Goal: Task Accomplishment & Management: Use online tool/utility

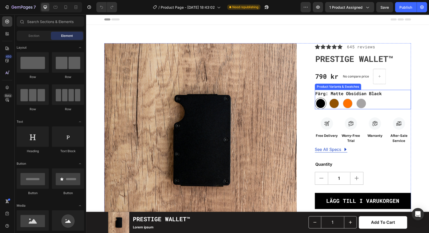
click at [401, 102] on div "Matte Obsidian Black Matte Obsidian Black Terra Oak Terra Oak Ember Forge Ember…" at bounding box center [363, 103] width 96 height 11
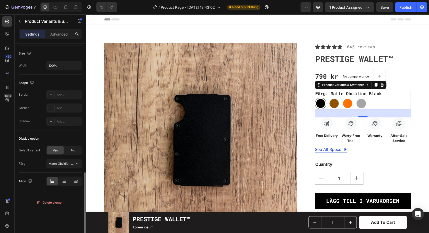
scroll to position [339, 0]
click at [77, 166] on button "Matte Obsidian Black" at bounding box center [64, 161] width 36 height 9
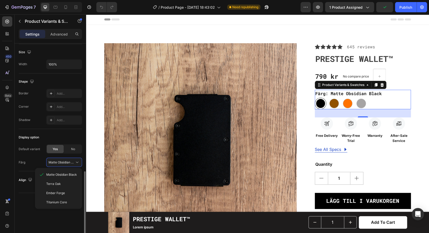
click at [37, 158] on div "Default variant Yes No Färg Matte Obsidian Black Matte Obsidian Black Terra Oak…" at bounding box center [50, 155] width 63 height 22
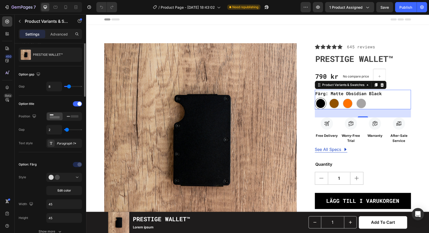
scroll to position [0, 0]
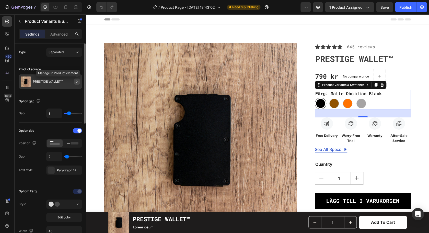
click at [74, 82] on button "button" at bounding box center [77, 81] width 6 height 6
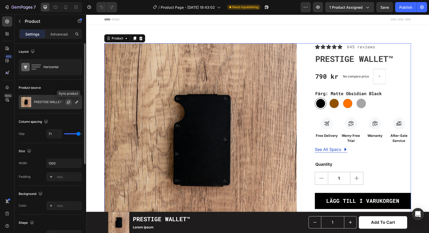
click at [68, 103] on icon "button" at bounding box center [68, 102] width 4 height 4
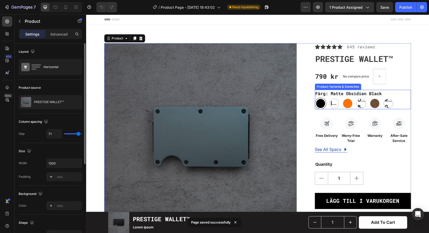
click at [399, 97] on div "Färg: Matte Obsidian Black Matte Obsidian Black Matte Obsidian Black [PERSON_NA…" at bounding box center [363, 100] width 96 height 20
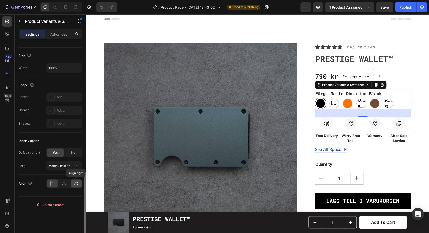
scroll to position [336, 0]
click at [70, 165] on span "Matte Obsidian Black" at bounding box center [61, 164] width 25 height 5
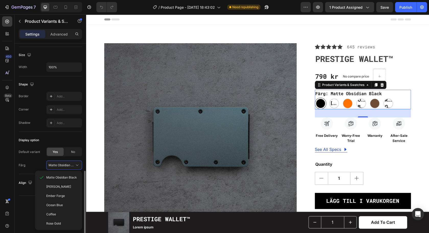
click at [40, 156] on div "Default variant Yes No" at bounding box center [50, 151] width 63 height 9
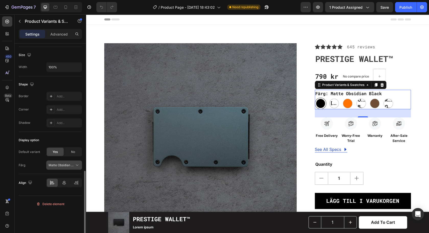
click at [79, 163] on icon at bounding box center [77, 164] width 5 height 5
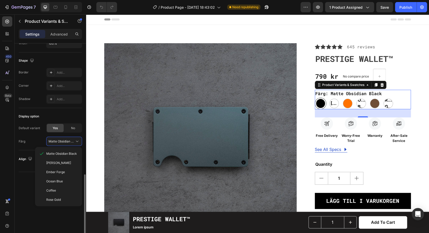
scroll to position [360, 0]
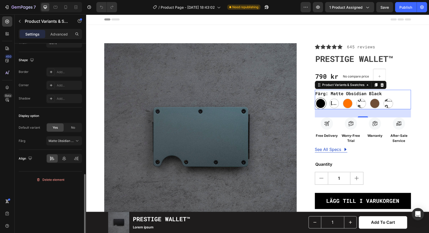
click at [27, 135] on div "Default variant Yes No Färg Matte Obsidian Black" at bounding box center [50, 134] width 63 height 22
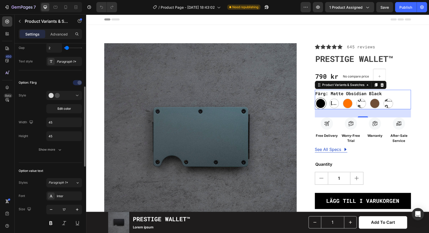
scroll to position [104, 0]
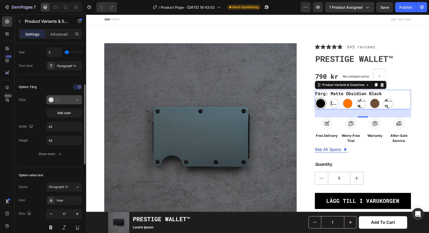
click at [69, 99] on div at bounding box center [64, 99] width 31 height 5
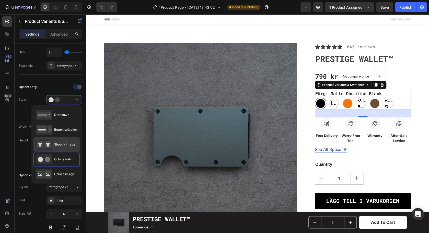
click at [67, 144] on span "Shopify image" at bounding box center [64, 144] width 21 height 5
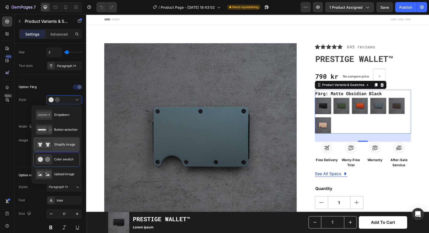
type input "64"
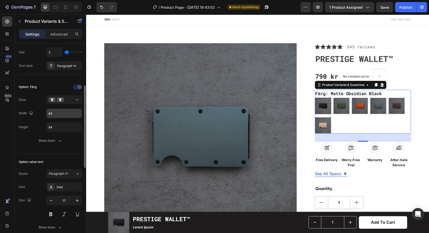
click at [64, 115] on input "64" at bounding box center [64, 113] width 35 height 9
click at [76, 101] on icon at bounding box center [77, 99] width 5 height 5
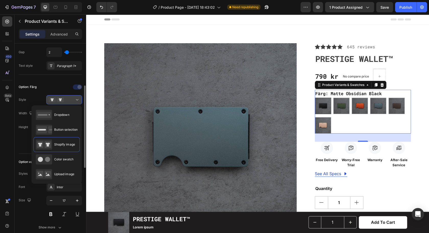
click at [76, 100] on icon at bounding box center [77, 99] width 5 height 5
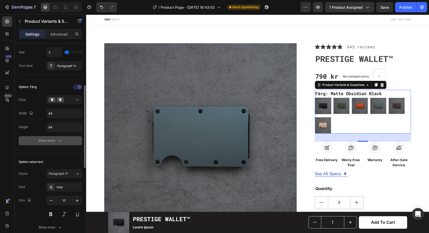
click at [44, 141] on div "Show more" at bounding box center [51, 140] width 24 height 5
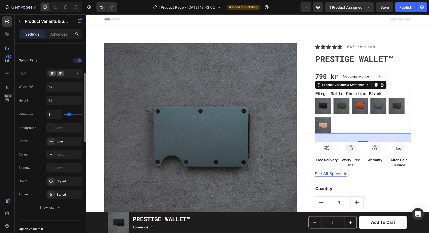
scroll to position [132, 0]
click at [64, 155] on div "Add..." at bounding box center [69, 153] width 24 height 5
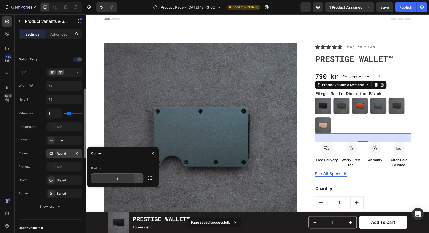
click at [137, 179] on icon "button" at bounding box center [138, 178] width 5 height 5
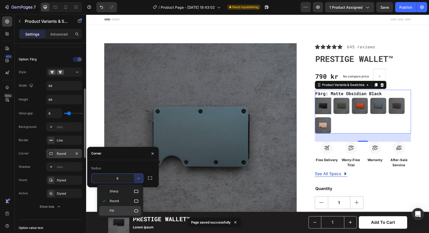
click at [122, 209] on p "Pill" at bounding box center [124, 210] width 29 height 5
type input "9999"
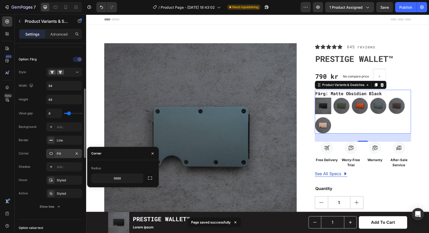
click at [15, 147] on div "Type Separated Product source PRESTIGE WALLET™ Option gap Gap 8 Option title Po…" at bounding box center [51, 211] width 72 height 599
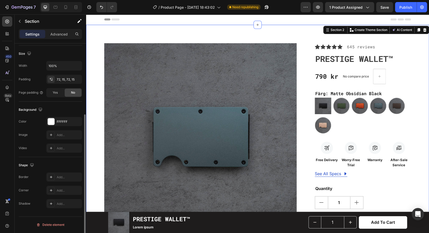
click at [425, 126] on div "Product Images Icon Icon Icon Icon Icon Icon List Hoz 645 reviews Text block Ro…" at bounding box center [257, 217] width 335 height 349
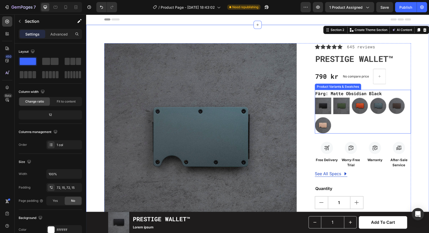
click at [342, 107] on img at bounding box center [341, 106] width 16 height 16
click at [333, 98] on input "[PERSON_NAME] [PERSON_NAME]" at bounding box center [333, 97] width 0 height 0
radio input "true"
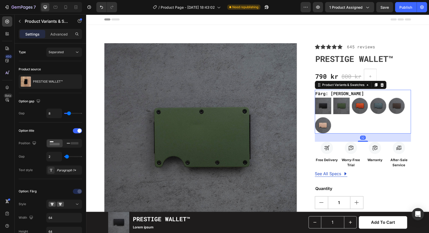
click at [323, 106] on img at bounding box center [323, 106] width 16 height 16
click at [315, 98] on input "Matte Obsidian Black Matte Obsidian Black" at bounding box center [315, 97] width 0 height 0
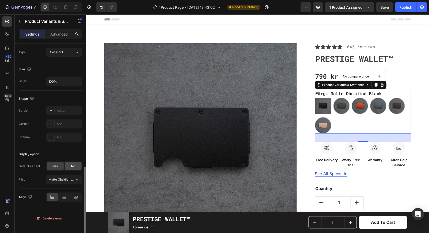
click at [73, 166] on span "No" at bounding box center [73, 166] width 4 height 5
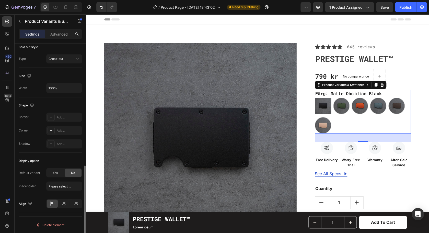
scroll to position [301, 0]
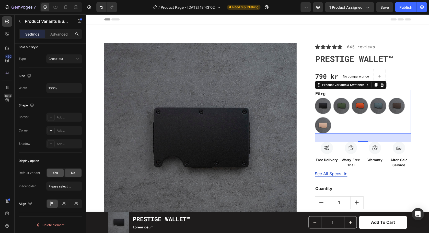
click at [48, 172] on div "Yes" at bounding box center [55, 172] width 17 height 8
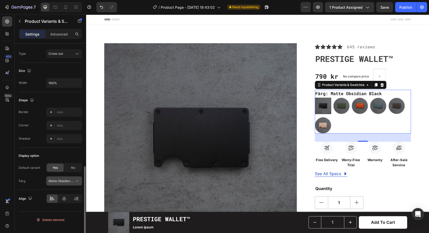
scroll to position [307, 0]
click at [73, 167] on span "No" at bounding box center [73, 167] width 4 height 5
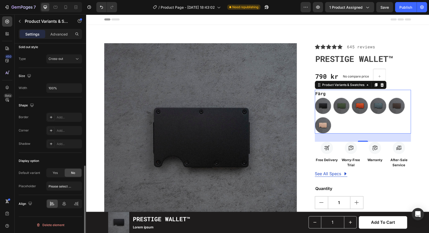
scroll to position [301, 0]
click at [52, 169] on div "Yes No" at bounding box center [64, 172] width 36 height 9
click at [324, 102] on img at bounding box center [323, 106] width 16 height 16
click at [315, 98] on input "Matte Obsidian Black Matte Obsidian Black" at bounding box center [315, 97] width 0 height 0
click at [60, 171] on div "Yes" at bounding box center [55, 172] width 17 height 8
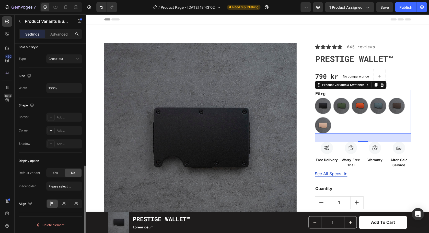
radio input "true"
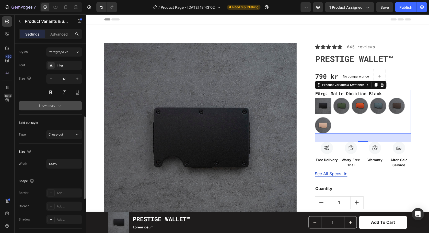
scroll to position [202, 0]
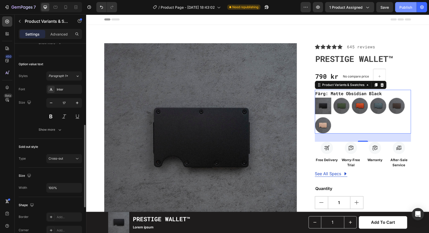
click at [405, 8] on div "Publish" at bounding box center [405, 7] width 13 height 5
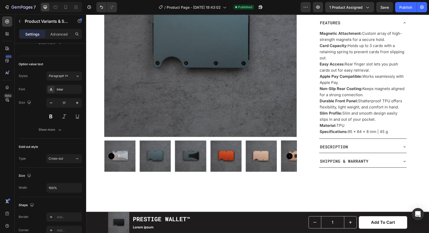
scroll to position [0, 0]
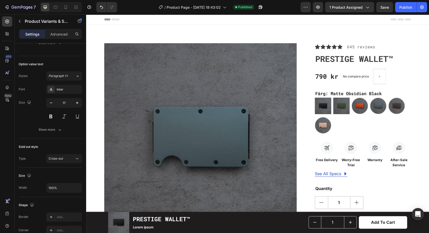
click at [338, 106] on img at bounding box center [341, 106] width 16 height 16
click at [333, 98] on input "[PERSON_NAME] [PERSON_NAME]" at bounding box center [333, 97] width 0 height 0
radio input "true"
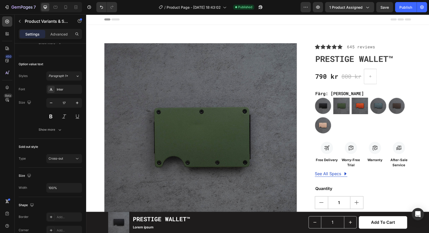
click at [360, 106] on img at bounding box center [360, 106] width 16 height 16
click at [352, 98] on input "Ember Forge Ember Forge" at bounding box center [351, 97] width 0 height 0
radio input "true"
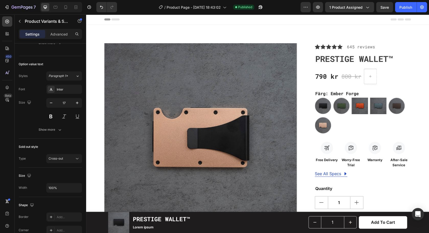
click at [375, 106] on img at bounding box center [378, 106] width 16 height 16
click at [370, 98] on input "Ocean Blue Ocean Blue" at bounding box center [370, 97] width 0 height 0
radio input "true"
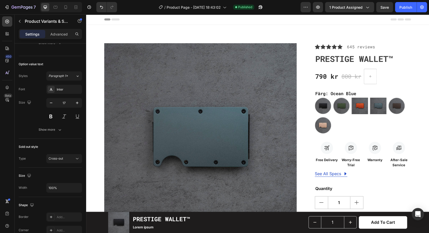
click at [356, 104] on img at bounding box center [360, 106] width 16 height 16
click at [352, 98] on input "Ember Forge Ember Forge" at bounding box center [351, 97] width 0 height 0
radio input "true"
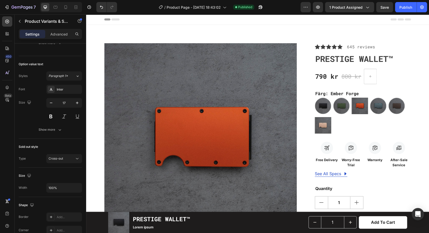
click at [328, 121] on img at bounding box center [323, 125] width 16 height 16
click at [315, 117] on input "Rose Gold Rose Gold" at bounding box center [315, 117] width 0 height 0
radio input "true"
click at [323, 107] on img at bounding box center [323, 106] width 16 height 16
click at [315, 98] on input "Matte Obsidian Black Matte Obsidian Black" at bounding box center [315, 97] width 0 height 0
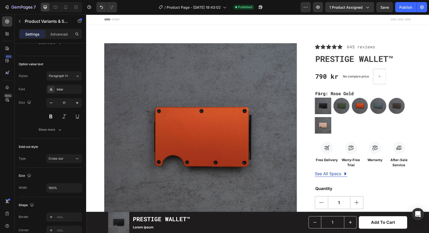
radio input "true"
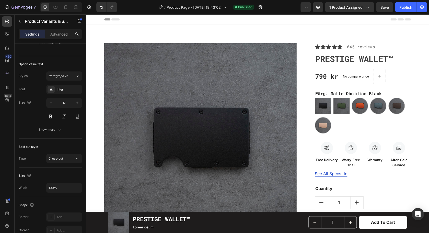
click at [346, 108] on img at bounding box center [341, 106] width 16 height 16
click at [333, 98] on input "[PERSON_NAME] [PERSON_NAME]" at bounding box center [333, 97] width 0 height 0
radio input "true"
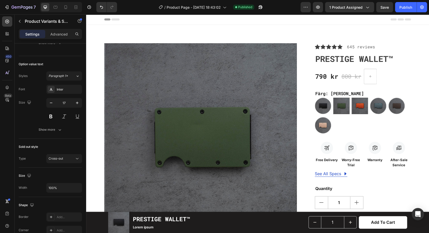
click at [365, 108] on img at bounding box center [360, 106] width 16 height 16
click at [352, 98] on input "Ember Forge Ember Forge" at bounding box center [351, 97] width 0 height 0
radio input "true"
click at [375, 108] on img at bounding box center [378, 106] width 16 height 16
click at [370, 98] on input "Ocean Blue Ocean Blue" at bounding box center [370, 97] width 0 height 0
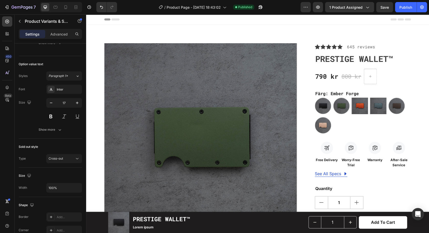
radio input "true"
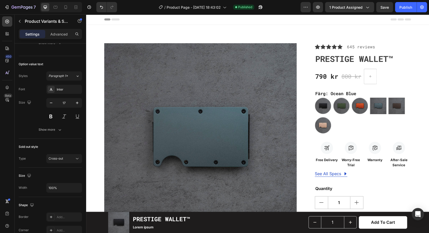
click at [393, 108] on img at bounding box center [397, 106] width 16 height 16
click at [388, 98] on input "Coffee Coffee" at bounding box center [388, 97] width 0 height 0
radio input "true"
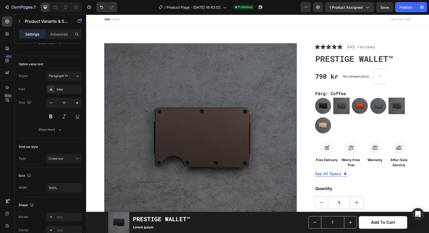
click at [347, 107] on img at bounding box center [341, 106] width 16 height 16
click at [333, 98] on input "[PERSON_NAME] [PERSON_NAME]" at bounding box center [333, 97] width 0 height 0
radio input "true"
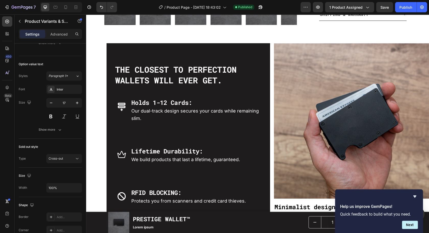
scroll to position [372, 0]
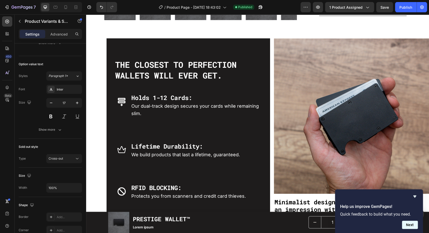
click at [412, 226] on button "Next" at bounding box center [410, 224] width 16 height 8
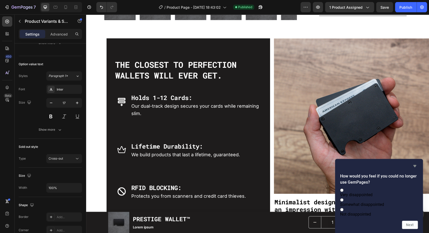
click at [414, 165] on icon "Hide survey" at bounding box center [414, 166] width 3 height 2
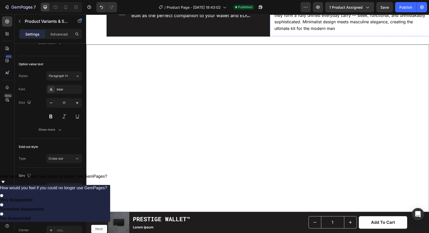
scroll to position [725, 0]
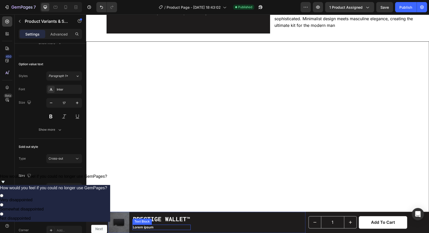
click at [148, 228] on p "Lorem ipsum" at bounding box center [161, 227] width 57 height 4
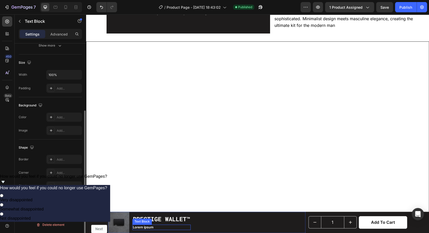
scroll to position [0, 0]
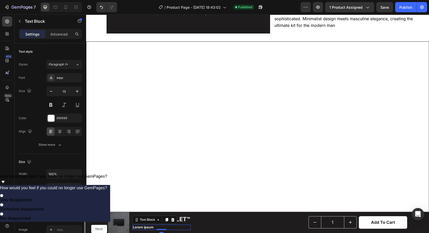
click at [148, 228] on p "Lorem ipsum" at bounding box center [161, 227] width 57 height 4
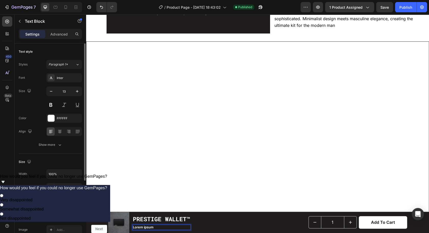
click at [149, 227] on p "Lorem ipsum" at bounding box center [161, 227] width 57 height 4
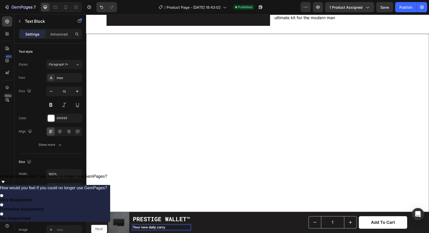
scroll to position [733, 0]
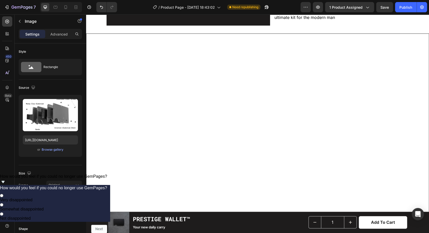
drag, startPoint x: 406, startPoint y: 8, endPoint x: 393, endPoint y: 13, distance: 14.2
click at [406, 8] on div "Publish" at bounding box center [405, 7] width 13 height 5
click at [161, 226] on p "Your new daily carry" at bounding box center [161, 227] width 57 height 4
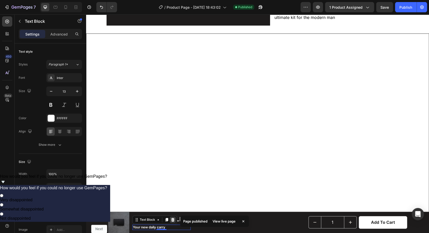
click at [173, 219] on icon at bounding box center [172, 220] width 3 height 4
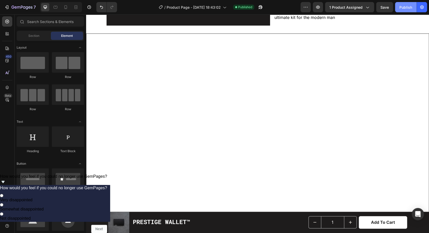
click at [403, 7] on div "Publish" at bounding box center [405, 7] width 13 height 5
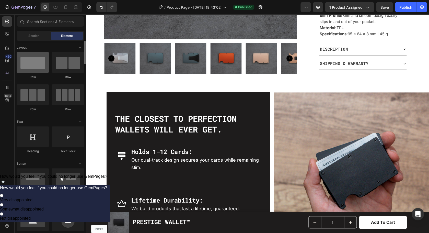
scroll to position [324, 0]
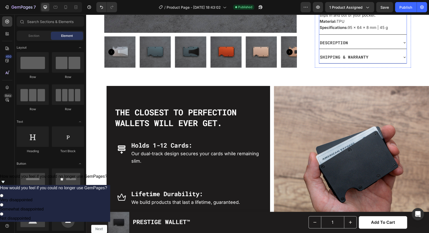
click at [378, 59] on div "SHIPPING & WARRANTY" at bounding box center [358, 57] width 79 height 8
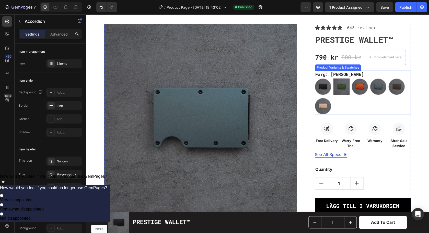
scroll to position [19, 0]
click at [324, 74] on legend "Färg: [PERSON_NAME]" at bounding box center [340, 75] width 50 height 8
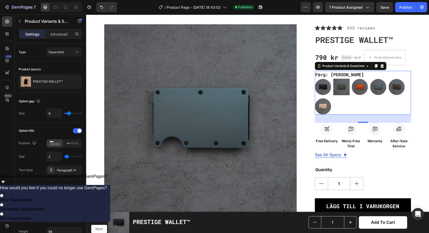
click at [324, 75] on legend "Färg: [PERSON_NAME]" at bounding box center [340, 75] width 50 height 8
click at [304, 5] on icon "button" at bounding box center [305, 7] width 5 height 5
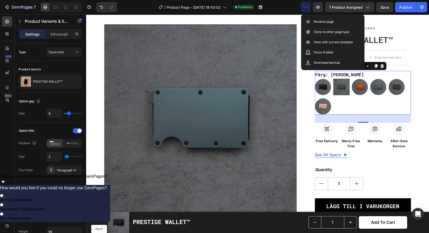
click at [304, 5] on icon "button" at bounding box center [305, 7] width 5 height 5
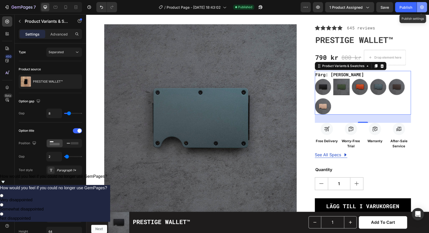
click at [425, 9] on button "button" at bounding box center [422, 7] width 10 height 10
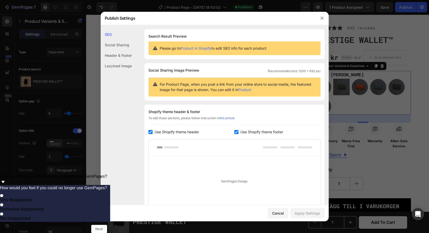
click at [119, 42] on div "Social Sharing" at bounding box center [116, 45] width 31 height 10
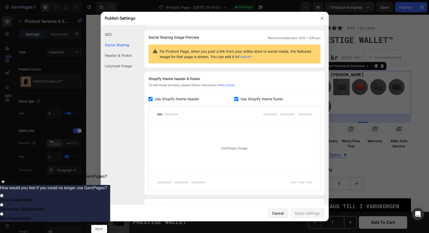
click at [123, 56] on div "Header & Footer" at bounding box center [116, 55] width 31 height 10
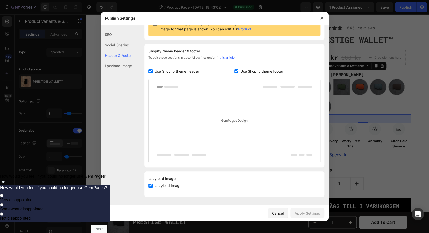
scroll to position [61, 0]
click at [115, 61] on div "Lazyload Image" at bounding box center [116, 66] width 31 height 10
drag, startPoint x: 115, startPoint y: 63, endPoint x: 171, endPoint y: 52, distance: 56.3
click at [115, 63] on div "Lazyload Image" at bounding box center [116, 66] width 31 height 10
click at [320, 18] on button "button" at bounding box center [322, 18] width 8 height 8
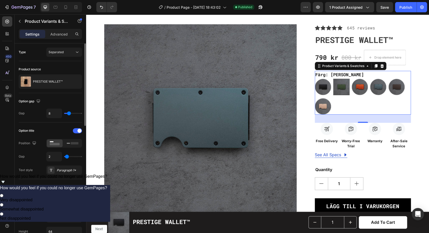
scroll to position [0, 0]
click at [58, 38] on div "Advanced" at bounding box center [59, 34] width 26 height 8
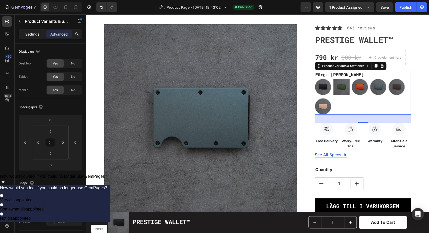
click at [30, 34] on p "Settings" at bounding box center [32, 33] width 14 height 5
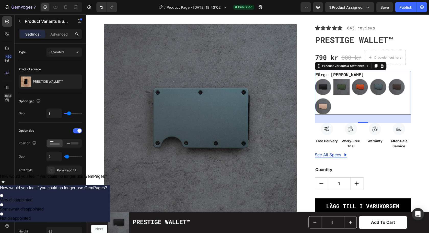
click at [320, 73] on legend "Färg: [PERSON_NAME]" at bounding box center [340, 75] width 50 height 8
click at [347, 67] on div "Product Variants & Swatches" at bounding box center [343, 66] width 44 height 5
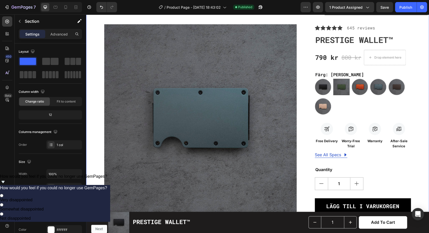
click at [419, 106] on div "Product Images Icon Icon Icon Icon Icon Icon List Hoz 645 reviews Text block Ro…" at bounding box center [257, 198] width 335 height 349
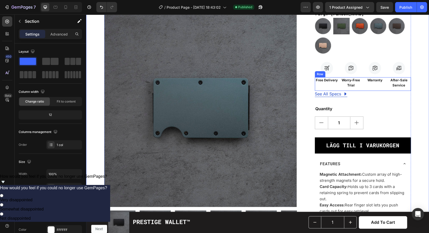
scroll to position [82, 0]
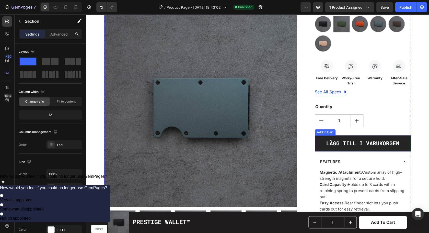
click at [406, 140] on button "LÄGG TILL I VARUKORGEN" at bounding box center [363, 143] width 96 height 16
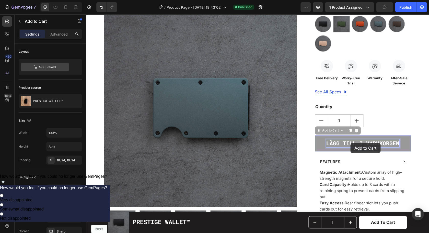
click at [350, 143] on div "LÄGG TILL I VARUKORGEN Add to Cart 0 LÄGG TILL I VARUKORGEN Add to Cart 0" at bounding box center [363, 143] width 96 height 16
click at [86, 14] on p "LÄGG TILL I VARUKORGEN" at bounding box center [86, 14] width 0 height 0
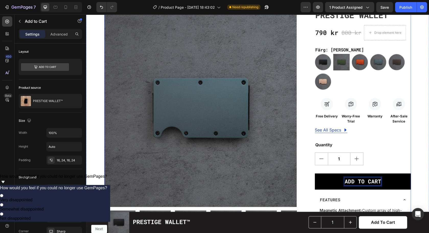
scroll to position [44, 0]
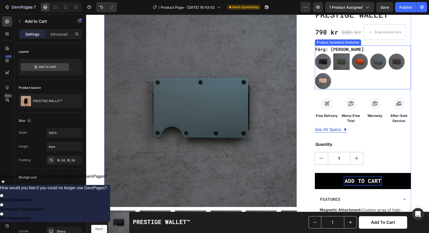
click at [385, 77] on div "Matte Obsidian Black Matte Obsidian Black [PERSON_NAME] [PERSON_NAME] Ember For…" at bounding box center [363, 71] width 96 height 36
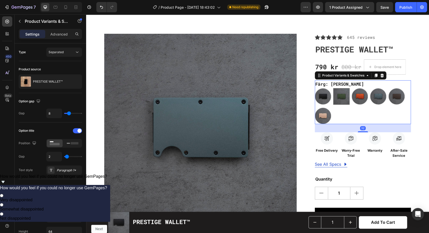
click at [321, 84] on legend "Färg: [PERSON_NAME]" at bounding box center [340, 84] width 50 height 8
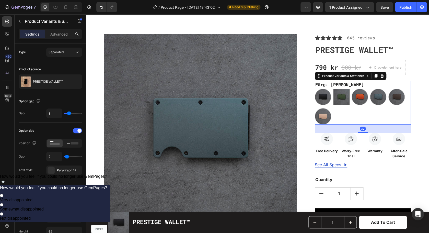
click at [321, 84] on legend "Färg: [PERSON_NAME]" at bounding box center [340, 85] width 50 height 8
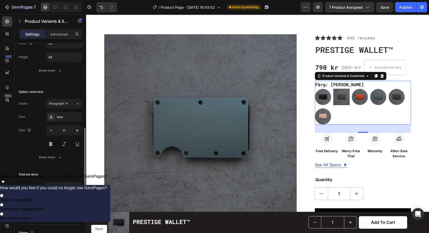
scroll to position [189, 0]
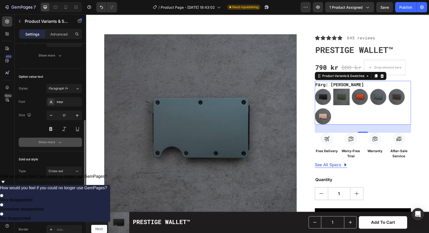
click at [60, 143] on icon "button" at bounding box center [59, 142] width 5 height 5
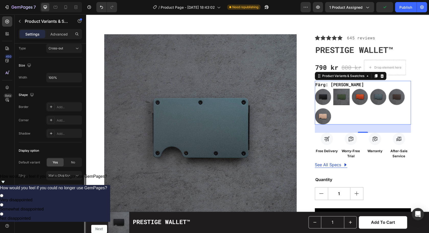
scroll to position [358, 0]
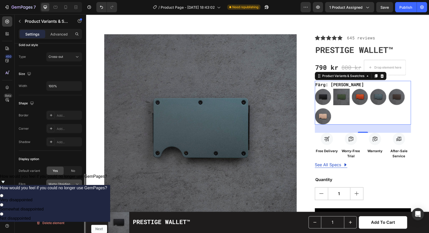
click at [69, 184] on span "Matte Obsidian Black" at bounding box center [61, 183] width 25 height 5
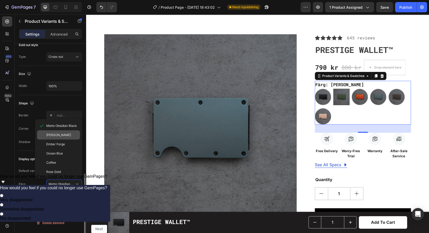
click at [61, 136] on span "[PERSON_NAME]" at bounding box center [58, 134] width 25 height 5
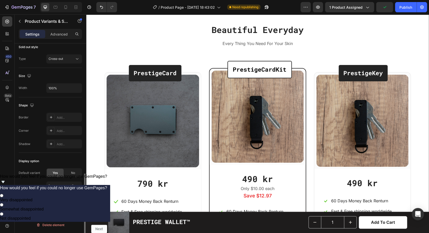
scroll to position [1072, 0]
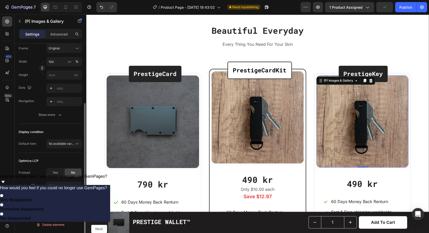
click at [370, 107] on img at bounding box center [362, 121] width 92 height 92
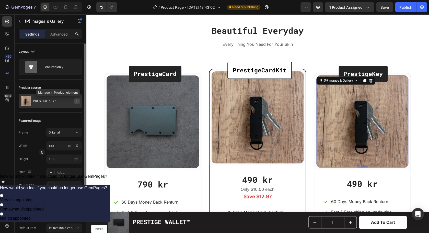
click at [77, 102] on icon "button" at bounding box center [77, 101] width 4 height 4
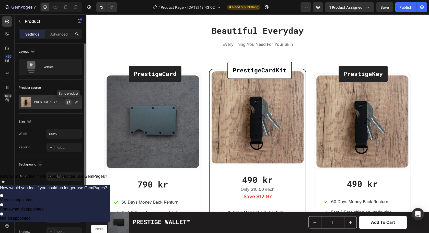
click at [68, 102] on icon "button" at bounding box center [68, 102] width 4 height 4
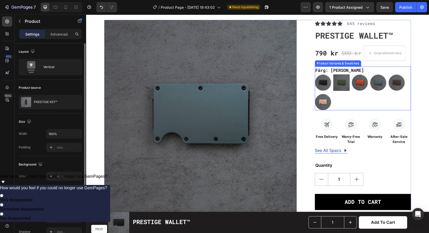
scroll to position [17, 0]
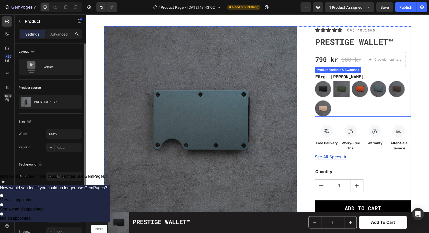
click at [327, 78] on legend "Färg: [PERSON_NAME]" at bounding box center [340, 77] width 50 height 8
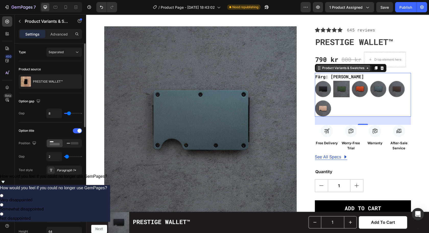
click at [368, 67] on icon at bounding box center [367, 68] width 4 height 4
click at [350, 76] on legend "Färg: [PERSON_NAME]" at bounding box center [340, 77] width 50 height 8
click at [331, 69] on div "Product Variants & Swatches" at bounding box center [343, 68] width 44 height 5
click at [323, 77] on legend "Färg: [PERSON_NAME]" at bounding box center [340, 77] width 50 height 8
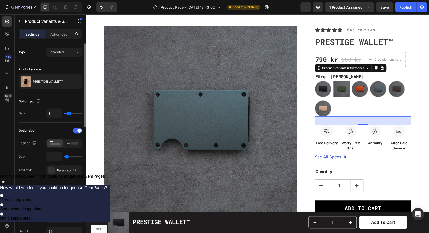
click at [323, 77] on legend "Färg: [PERSON_NAME]" at bounding box center [340, 77] width 50 height 8
click at [407, 6] on div "Publish" at bounding box center [405, 7] width 13 height 5
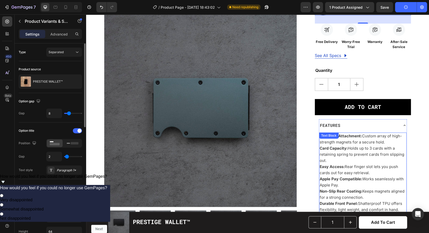
scroll to position [119, 0]
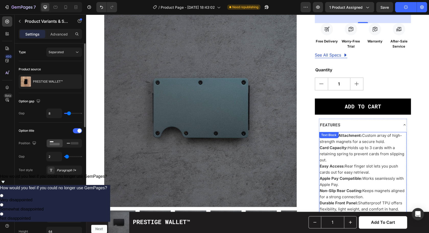
drag, startPoint x: 467, startPoint y: 242, endPoint x: 329, endPoint y: 200, distance: 143.7
click at [107, 178] on span "How would you feel if you could no longer use GemPages?" at bounding box center [53, 176] width 107 height 4
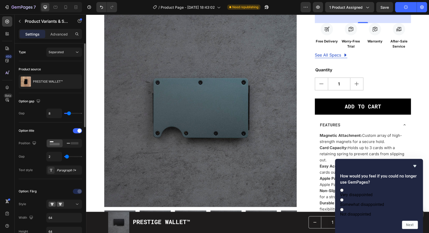
click at [416, 163] on icon "Hide survey" at bounding box center [415, 166] width 6 height 6
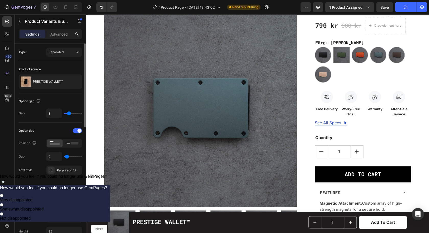
scroll to position [0, 0]
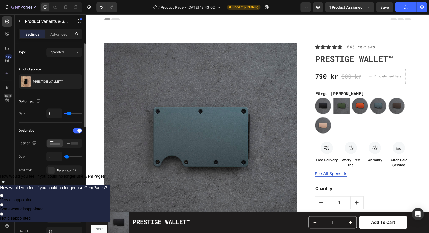
click at [327, 94] on legend "Färg: [PERSON_NAME]" at bounding box center [340, 94] width 50 height 8
click at [353, 130] on div "Matte Obsidian Black Matte Obsidian Black [PERSON_NAME] [PERSON_NAME] Ember For…" at bounding box center [363, 116] width 96 height 36
click at [336, 132] on div "Matte Obsidian Black Matte Obsidian Black [PERSON_NAME] [PERSON_NAME] Ember For…" at bounding box center [363, 116] width 96 height 36
click at [299, 91] on div "Product Images Icon Icon Icon Icon Icon Icon List Hoz 645 reviews Text block Ro…" at bounding box center [257, 217] width 307 height 349
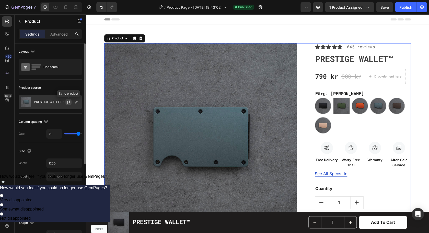
click at [69, 103] on icon "button" at bounding box center [68, 102] width 4 height 4
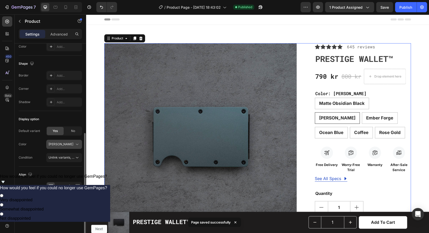
scroll to position [163, 0]
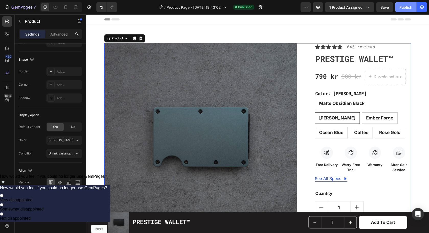
click at [406, 7] on div "Publish" at bounding box center [405, 7] width 13 height 5
click at [330, 110] on div "Matte Obsidian Black Matte Obsidian Black Matte Obsidian Black [PERSON_NAME] [P…" at bounding box center [363, 118] width 96 height 41
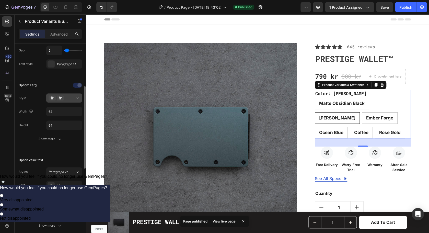
scroll to position [108, 0]
click at [74, 100] on button at bounding box center [64, 96] width 36 height 9
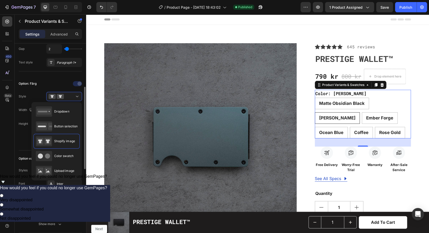
click at [49, 84] on div at bounding box center [64, 83] width 36 height 8
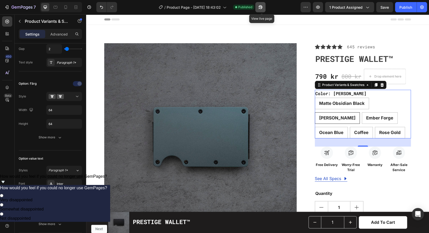
click at [262, 9] on icon "button" at bounding box center [261, 7] width 4 height 4
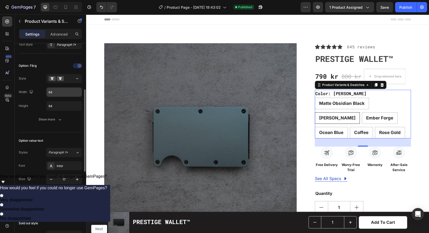
scroll to position [121, 0]
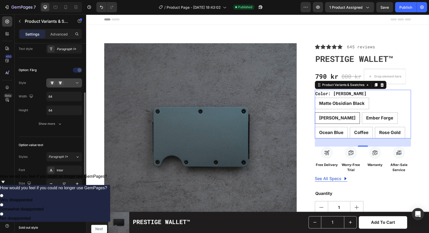
click at [74, 86] on button at bounding box center [64, 82] width 36 height 9
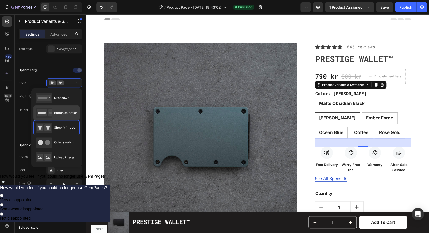
click at [58, 112] on span "Button selection" at bounding box center [65, 112] width 23 height 5
type input "45"
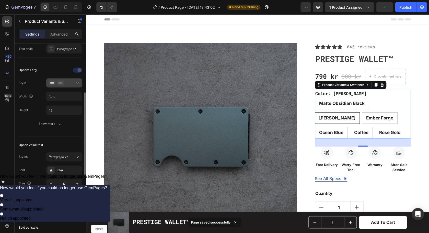
click at [74, 82] on div at bounding box center [64, 82] width 31 height 5
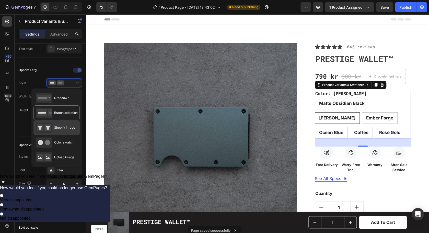
click at [59, 130] on span "Shopify image" at bounding box center [64, 127] width 21 height 5
type input "64"
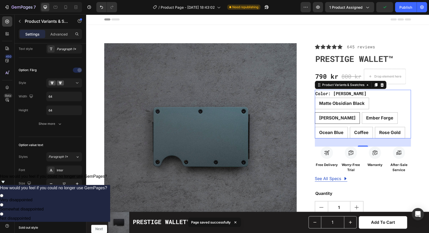
click at [368, 127] on div "Matte Obsidian Black Matte Obsidian Black Matte Obsidian Black [PERSON_NAME] [P…" at bounding box center [363, 118] width 96 height 41
click at [364, 128] on div "Matte Obsidian Black Matte Obsidian Black Matte Obsidian Black [PERSON_NAME] [P…" at bounding box center [363, 118] width 96 height 41
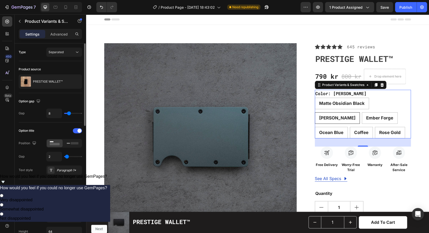
scroll to position [0, 0]
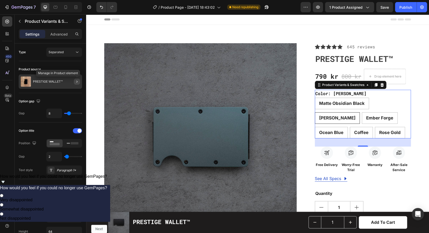
click at [79, 82] on button "button" at bounding box center [77, 81] width 6 height 6
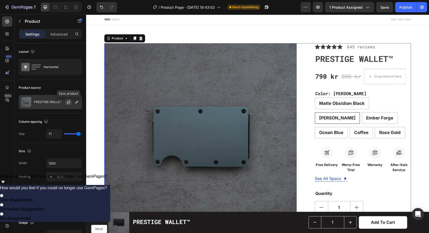
click at [70, 100] on icon "button" at bounding box center [68, 102] width 4 height 4
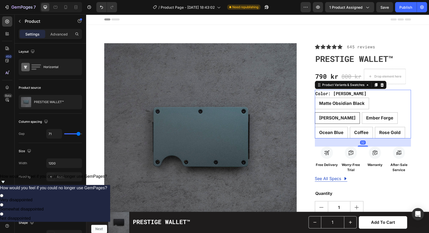
click at [354, 135] on div "Matte Obsidian Black Matte Obsidian Black Matte Obsidian Black [PERSON_NAME] [P…" at bounding box center [363, 118] width 96 height 41
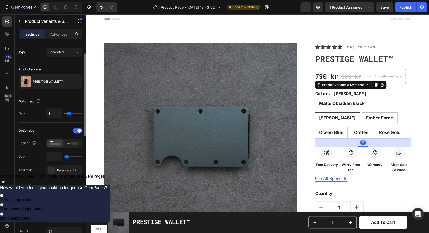
scroll to position [11, 0]
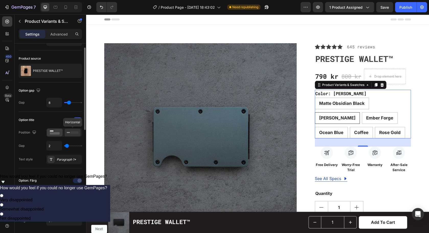
click at [76, 133] on rect at bounding box center [75, 132] width 8 height 2
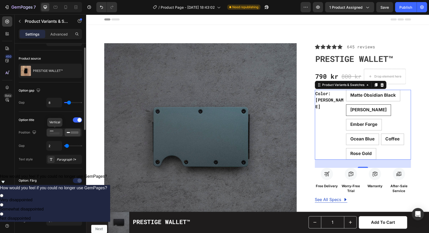
click at [56, 133] on rect at bounding box center [55, 133] width 10 height 2
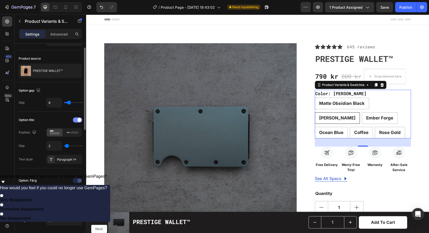
click at [75, 121] on div at bounding box center [77, 119] width 9 height 5
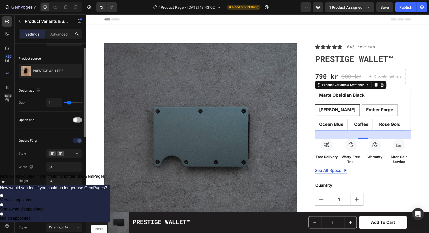
click at [75, 121] on span at bounding box center [75, 120] width 4 height 4
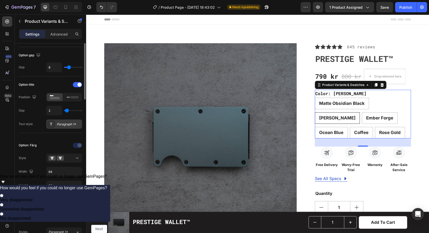
scroll to position [50, 0]
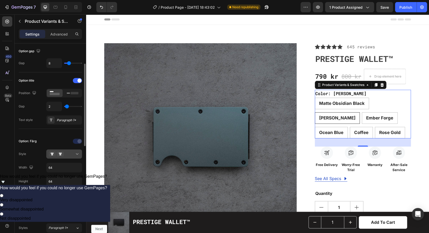
click at [69, 155] on div at bounding box center [64, 153] width 31 height 5
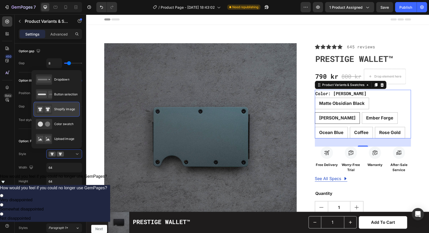
click at [68, 108] on span "Shopify image" at bounding box center [64, 109] width 21 height 5
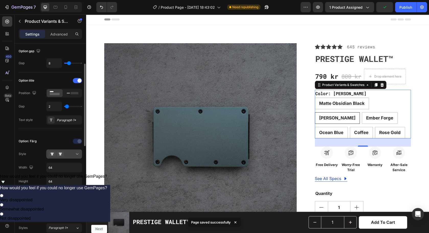
click at [69, 152] on div at bounding box center [64, 153] width 31 height 5
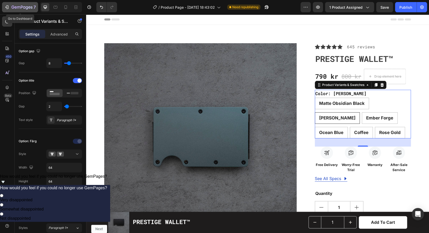
click at [22, 7] on icon "button" at bounding box center [22, 7] width 2 height 3
